Goal: Task Accomplishment & Management: Manage account settings

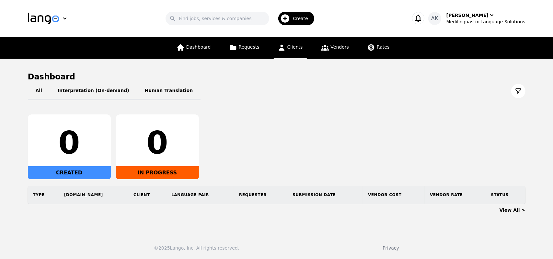
click at [287, 50] on span "Clients" at bounding box center [295, 46] width 16 height 5
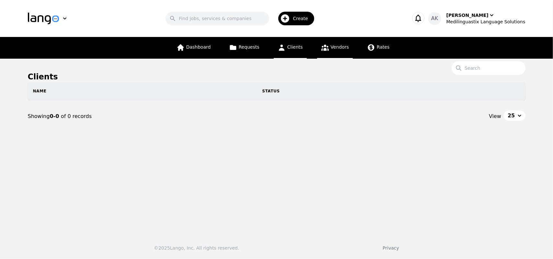
click at [340, 50] on link "Vendors" at bounding box center [335, 48] width 36 height 22
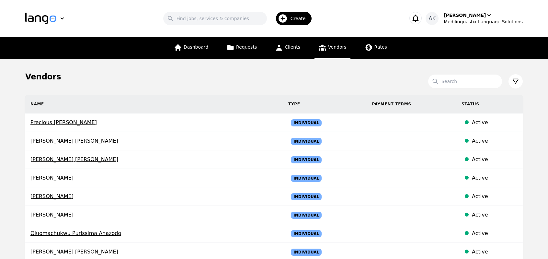
click at [2, 215] on main "Vendors Search Name Type Payment Terms Status Precious Chidinma Nwosu Individua…" at bounding box center [274, 244] width 548 height 371
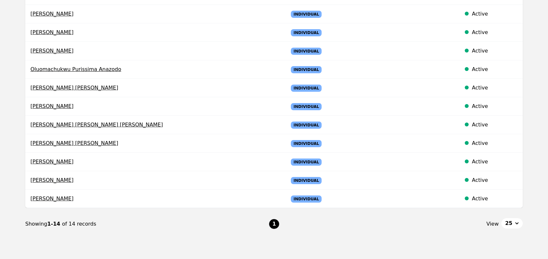
scroll to position [198, 0]
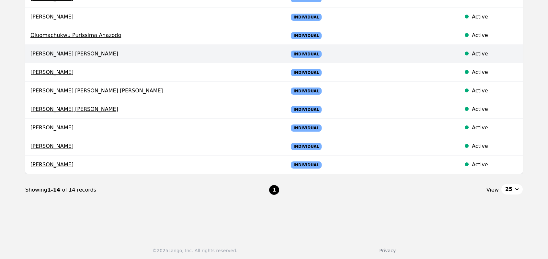
click at [76, 53] on span "Guadalupe Gomez Kolber" at bounding box center [154, 54] width 248 height 8
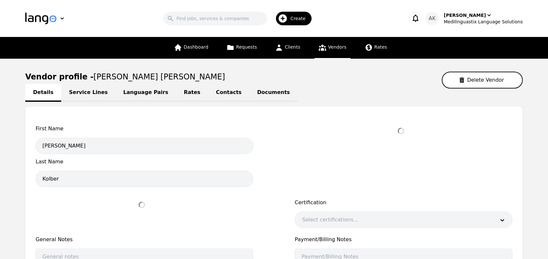
select select "active"
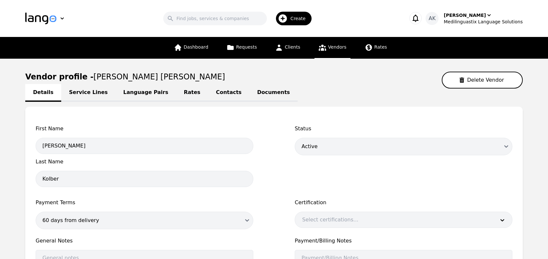
click at [87, 97] on link "Service Lines" at bounding box center [88, 93] width 54 height 18
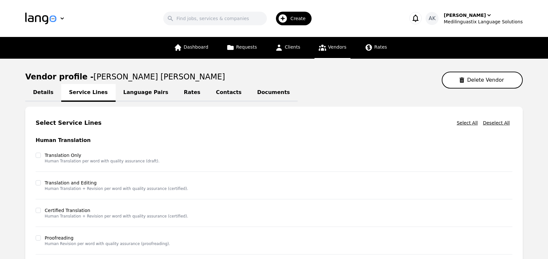
click at [128, 96] on link "Language Pairs" at bounding box center [146, 93] width 61 height 18
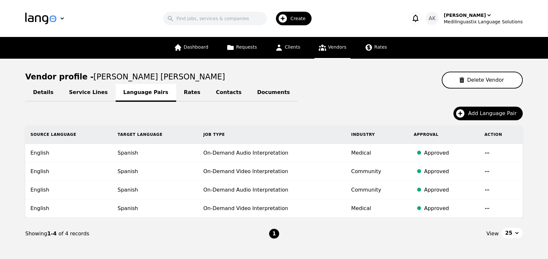
click at [176, 97] on link "Rates" at bounding box center [192, 93] width 32 height 18
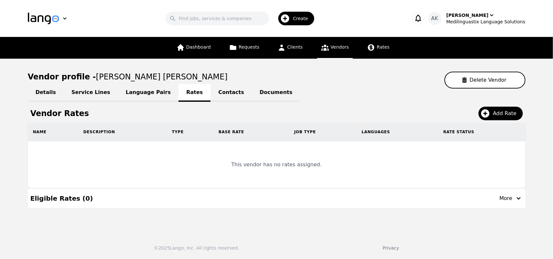
click at [137, 91] on link "Language Pairs" at bounding box center [148, 93] width 61 height 18
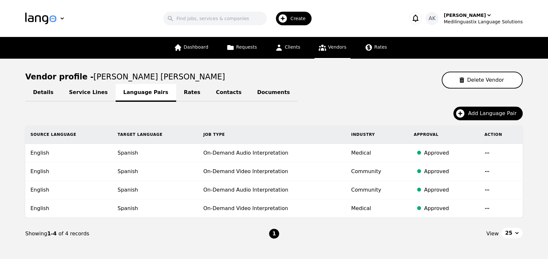
click at [45, 92] on link "Details" at bounding box center [43, 93] width 36 height 18
select select "active"
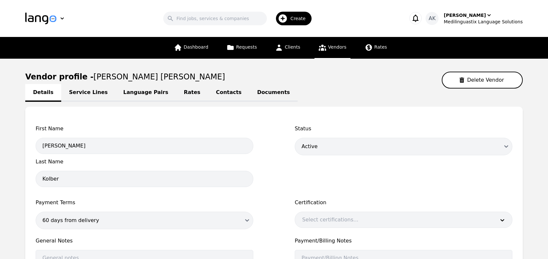
click at [333, 42] on link "Vendors" at bounding box center [333, 48] width 36 height 22
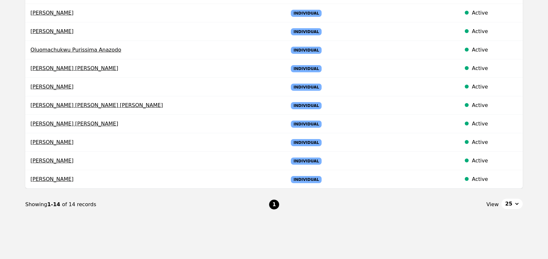
scroll to position [185, 0]
